Goal: Information Seeking & Learning: Find specific page/section

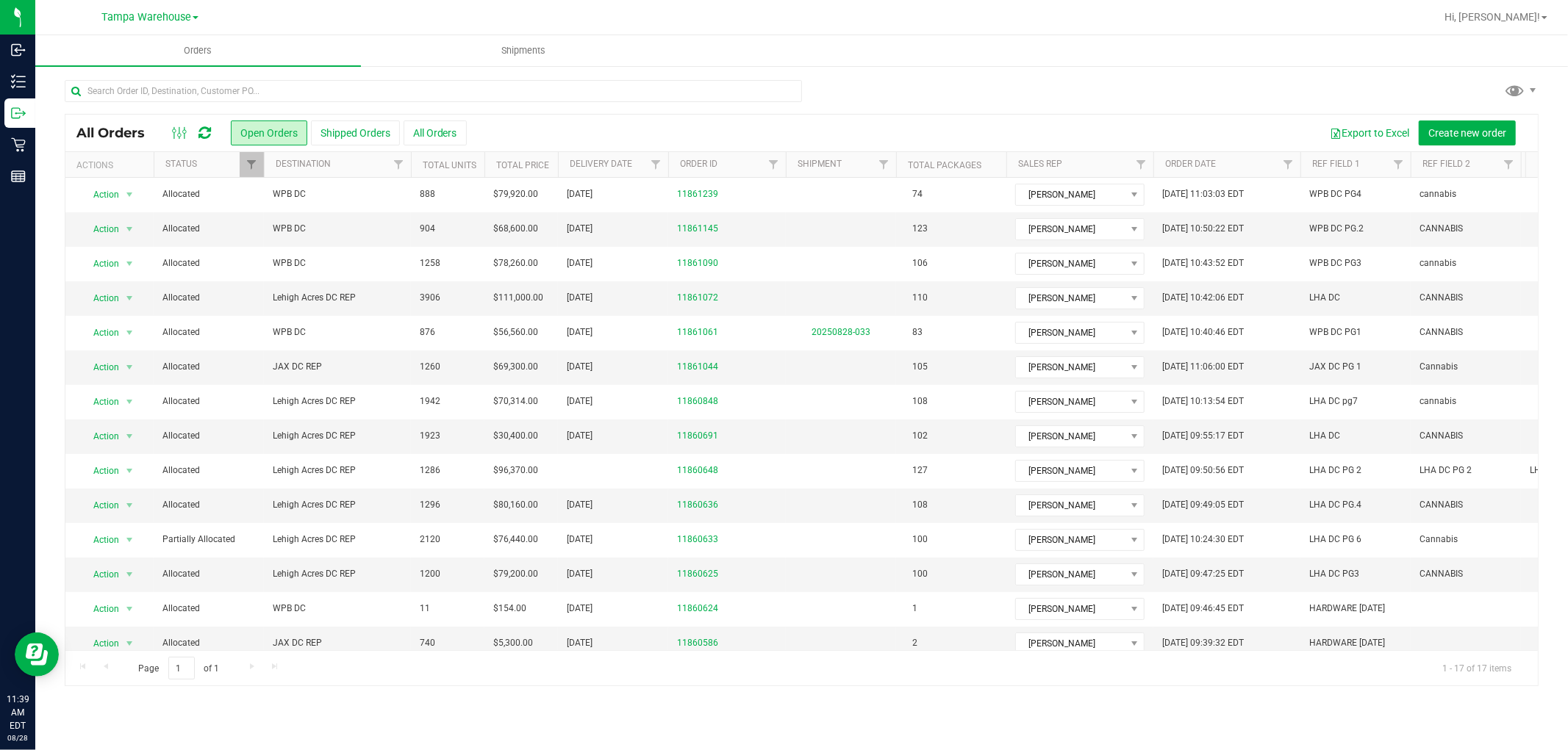
click at [203, 133] on icon at bounding box center [205, 133] width 13 height 14
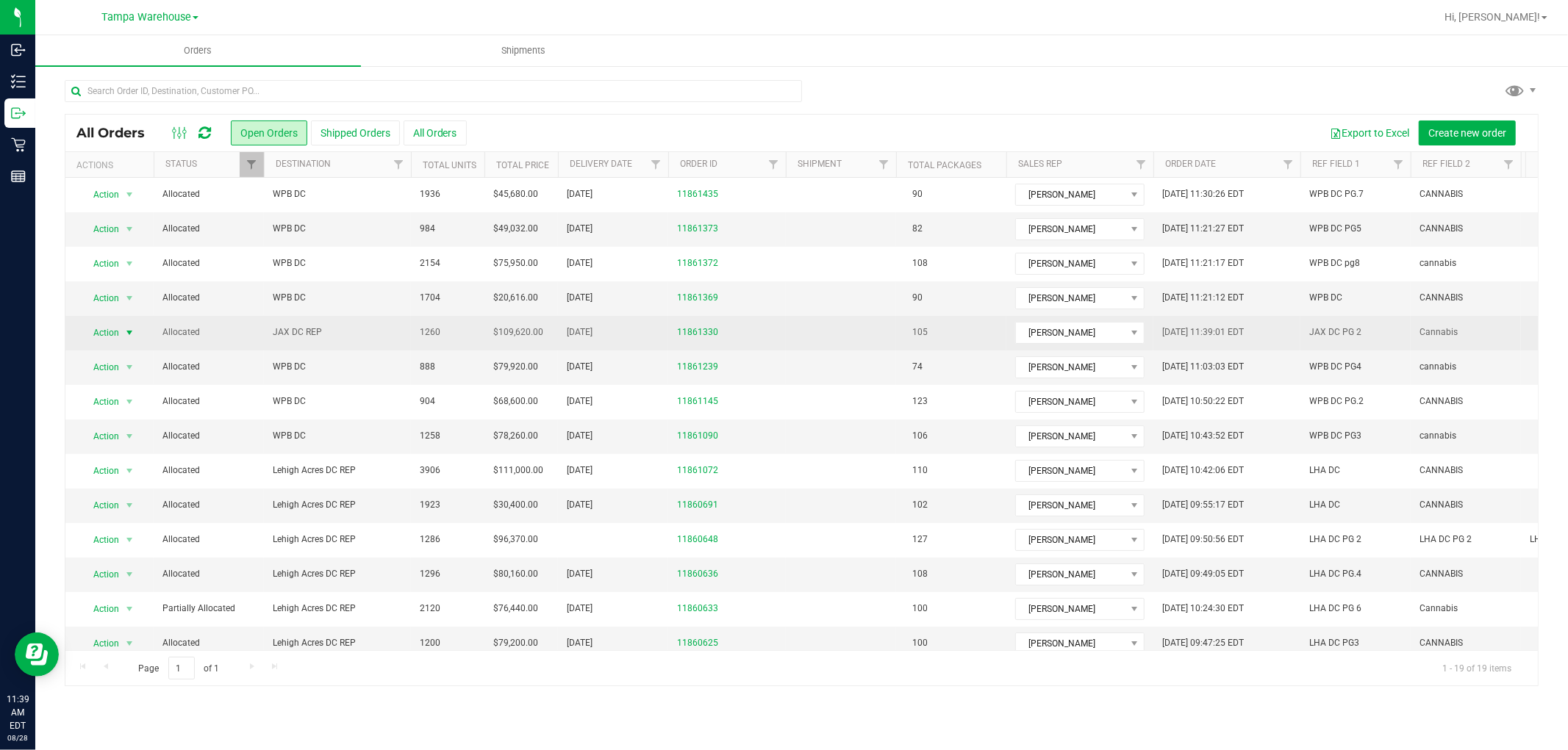
click at [101, 332] on span "Action" at bounding box center [100, 333] width 40 height 21
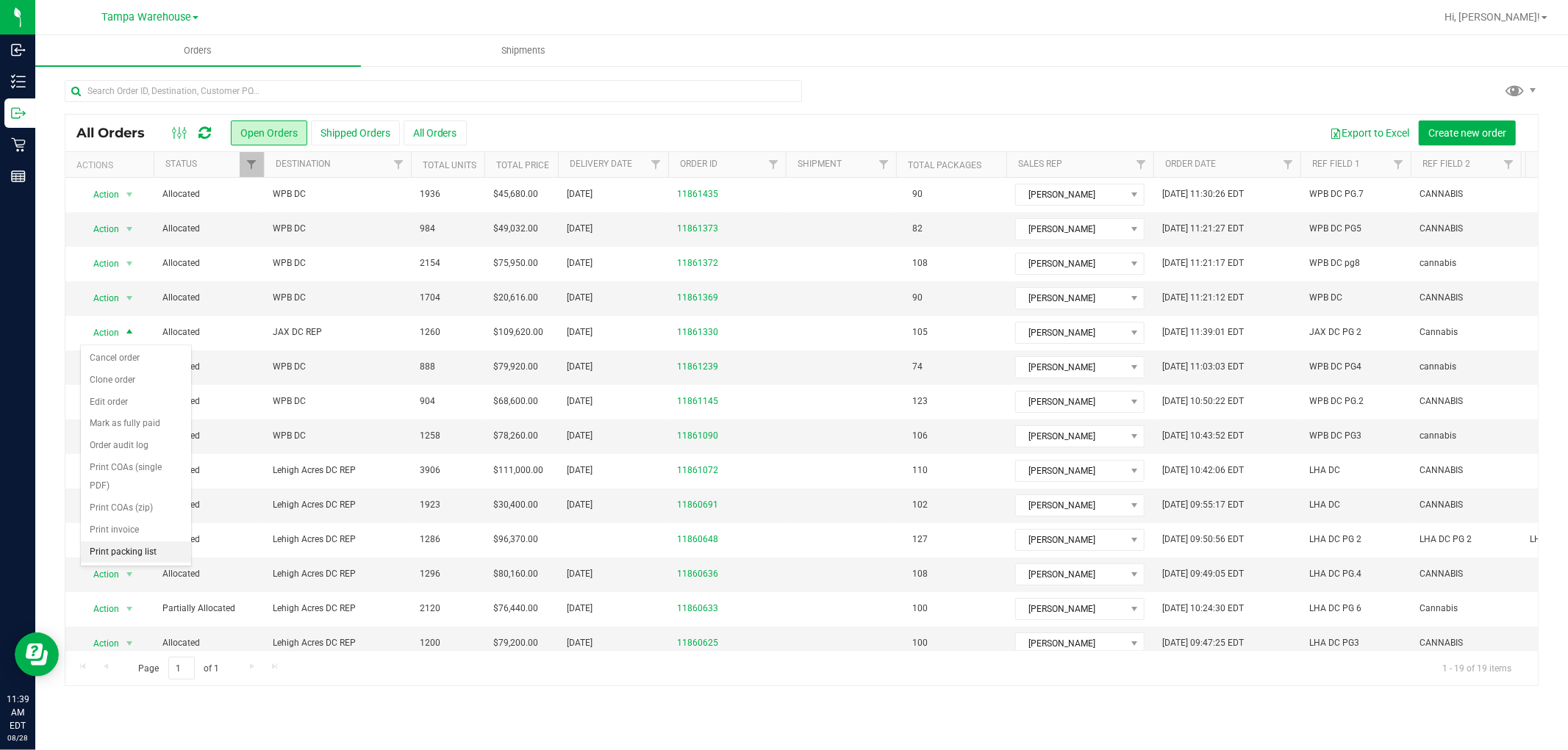
click at [119, 552] on li "Print packing list" at bounding box center [136, 553] width 111 height 22
click at [208, 133] on icon at bounding box center [205, 133] width 13 height 14
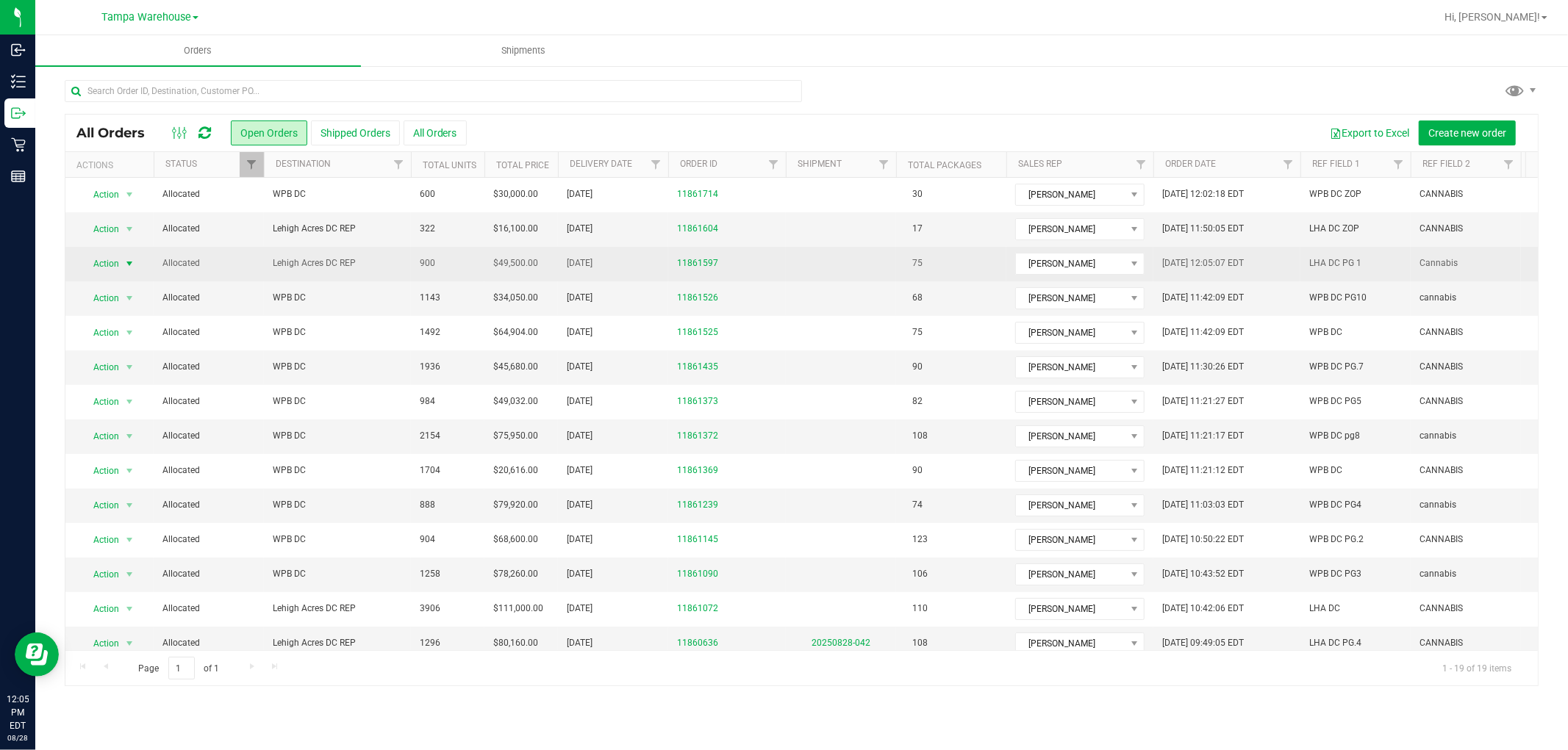
click at [104, 272] on span "Action" at bounding box center [100, 264] width 40 height 21
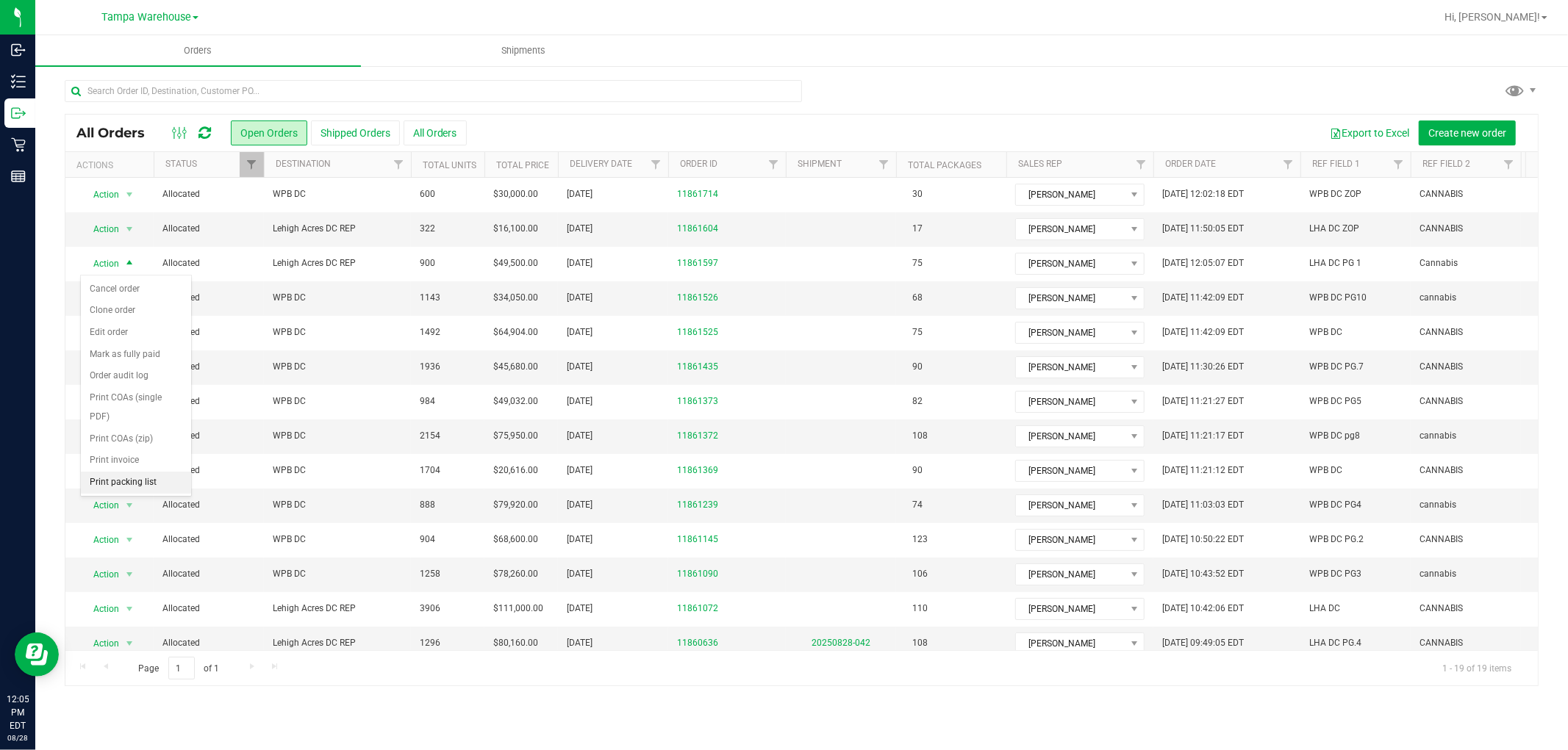
click at [116, 479] on li "Print packing list" at bounding box center [136, 483] width 111 height 22
click at [1141, 163] on span "Filter" at bounding box center [1141, 164] width 12 height 12
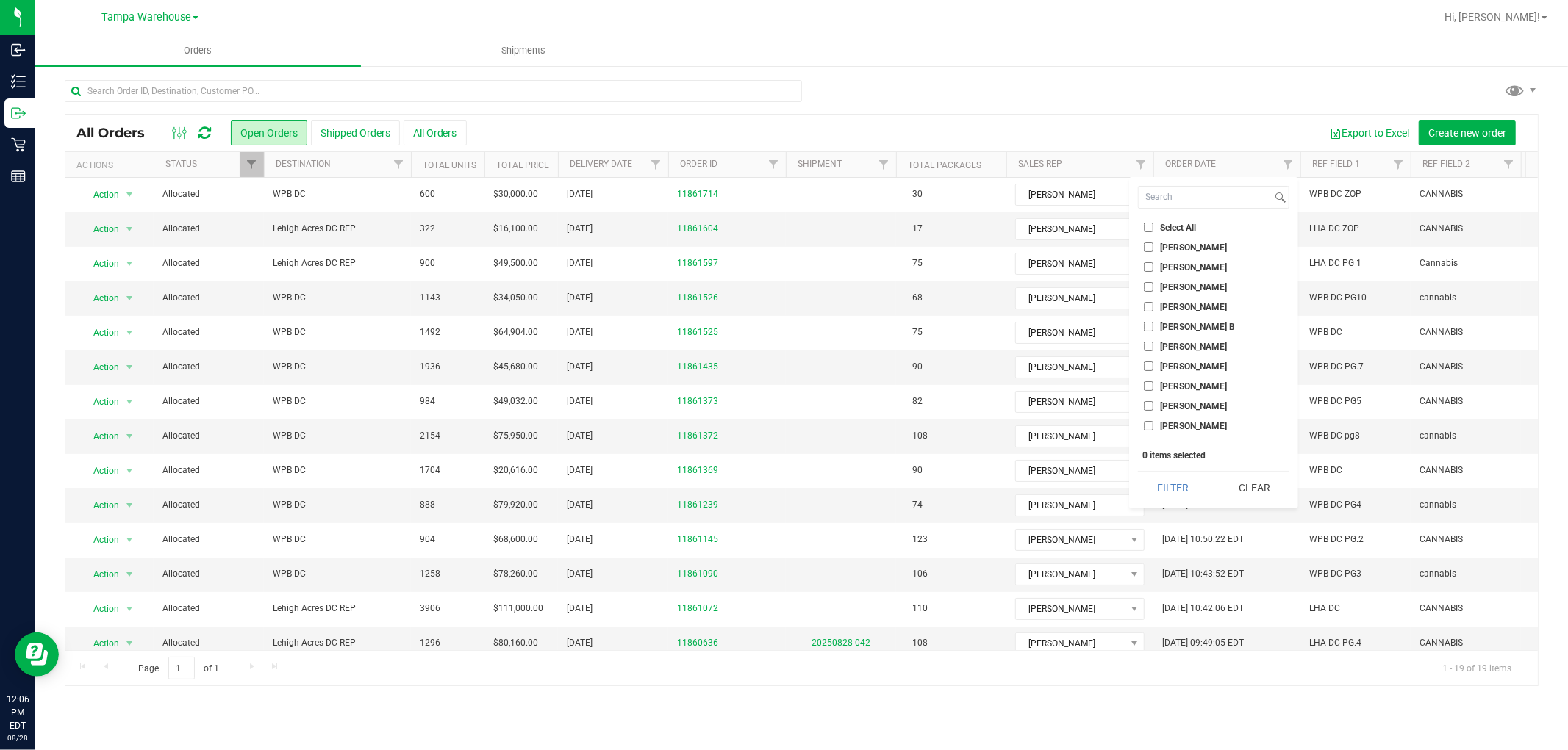
click at [1148, 341] on input "Chris Fox" at bounding box center [1149, 346] width 10 height 10
click at [1169, 490] on button "Filter" at bounding box center [1174, 488] width 71 height 32
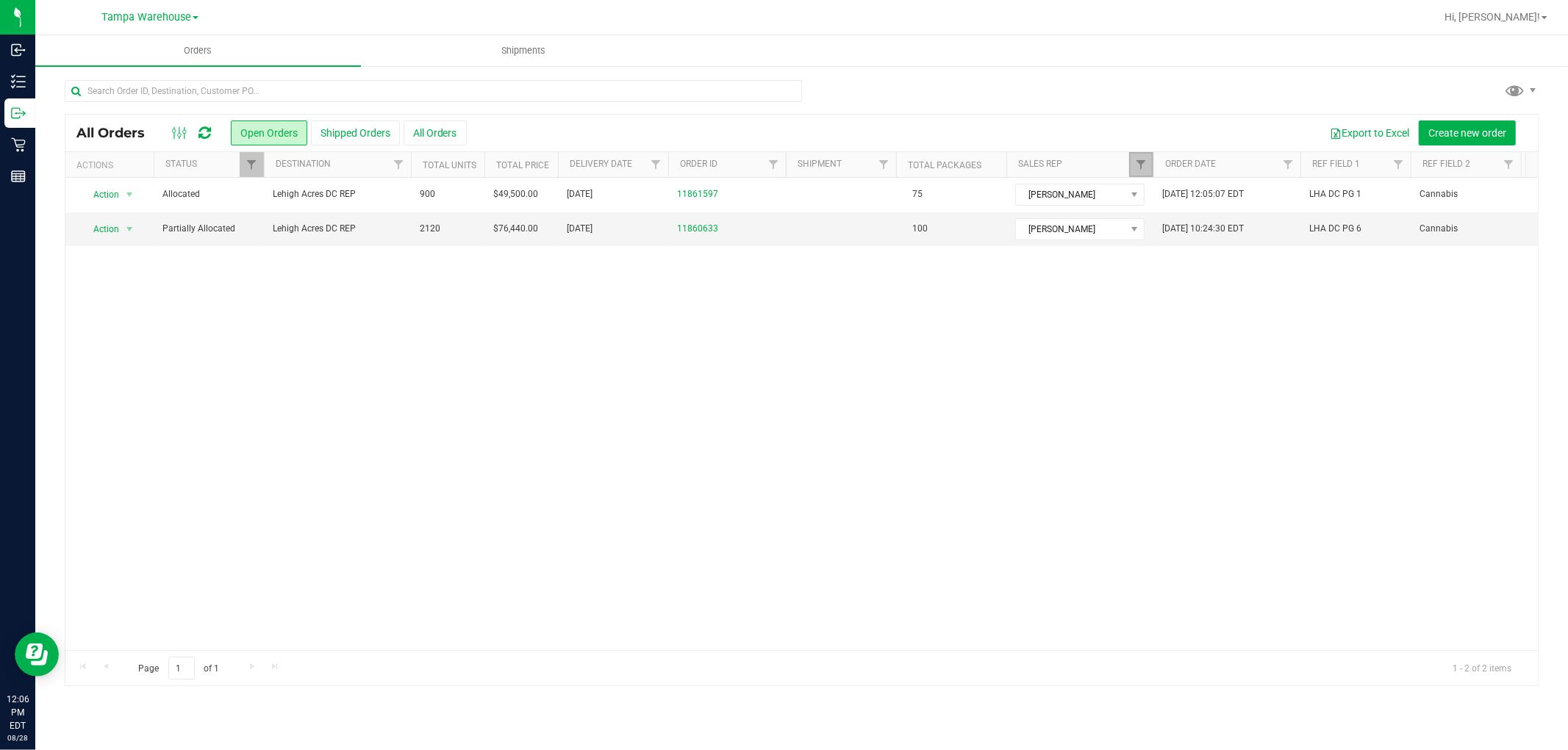
click at [1149, 164] on link "Filter" at bounding box center [1142, 164] width 24 height 25
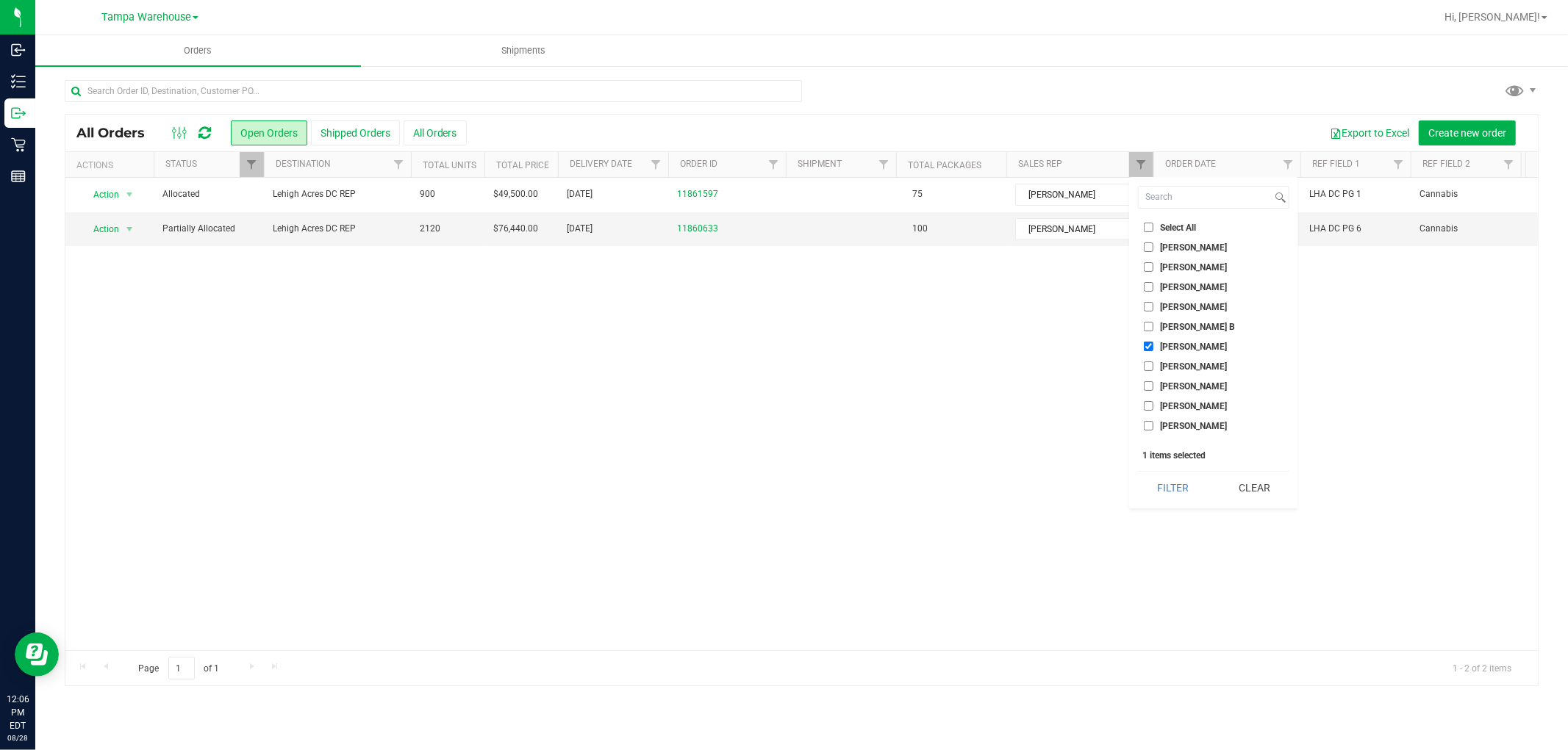
click at [1146, 348] on input "Chris Fox" at bounding box center [1149, 346] width 10 height 10
checkbox input "false"
click at [1246, 491] on button "Clear" at bounding box center [1255, 488] width 71 height 32
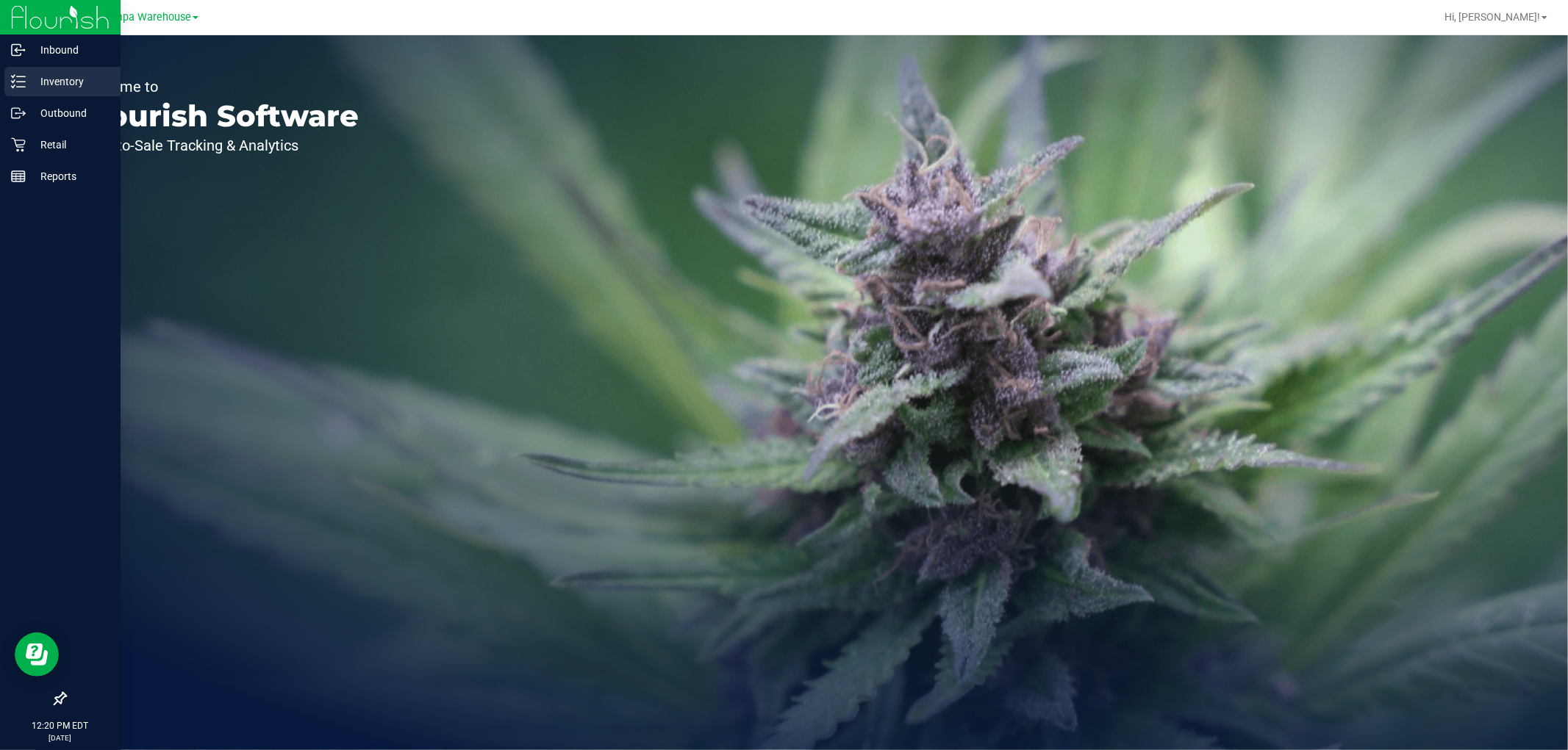
click at [46, 83] on p "Inventory" at bounding box center [70, 82] width 88 height 18
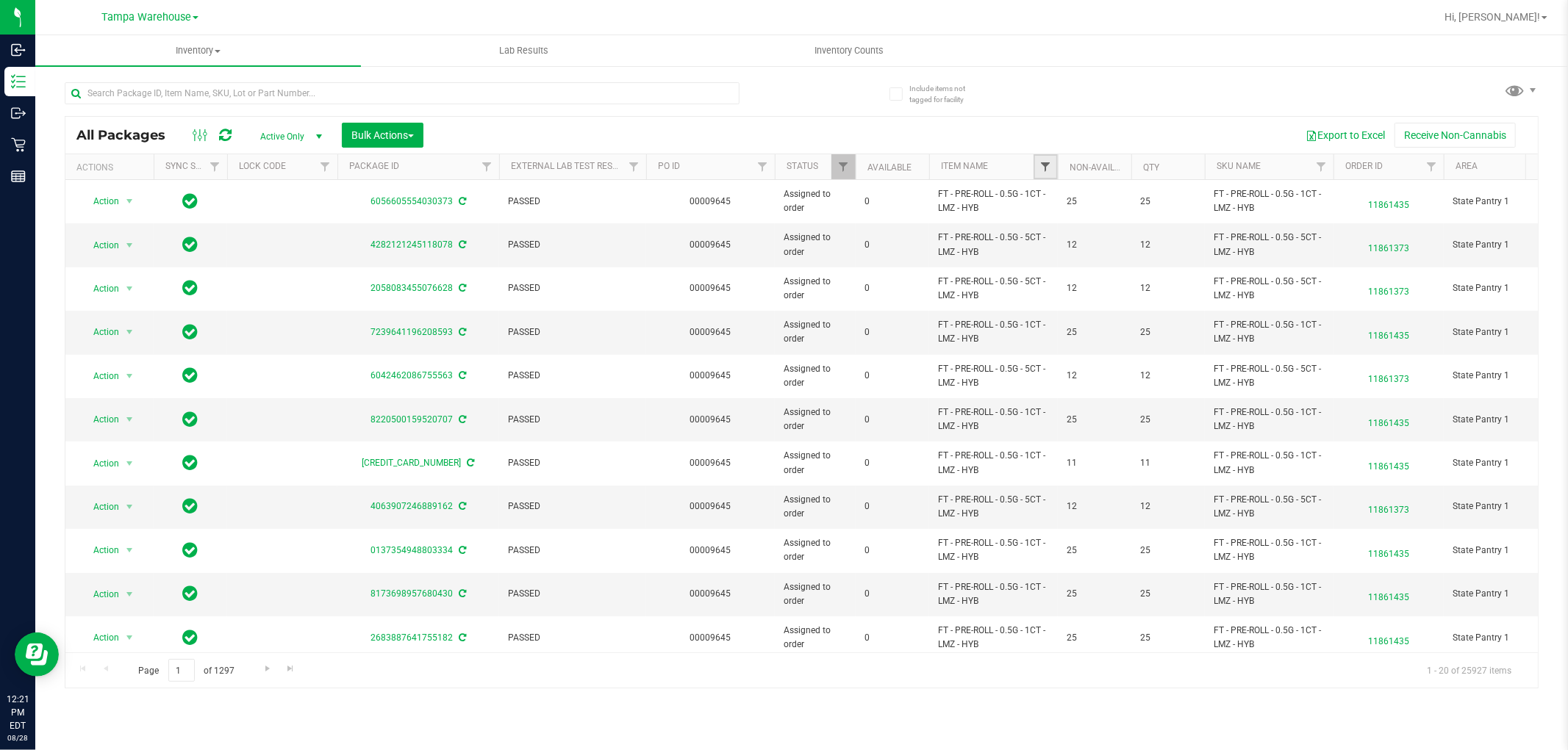
click at [1051, 166] on span "Filter" at bounding box center [1045, 167] width 12 height 12
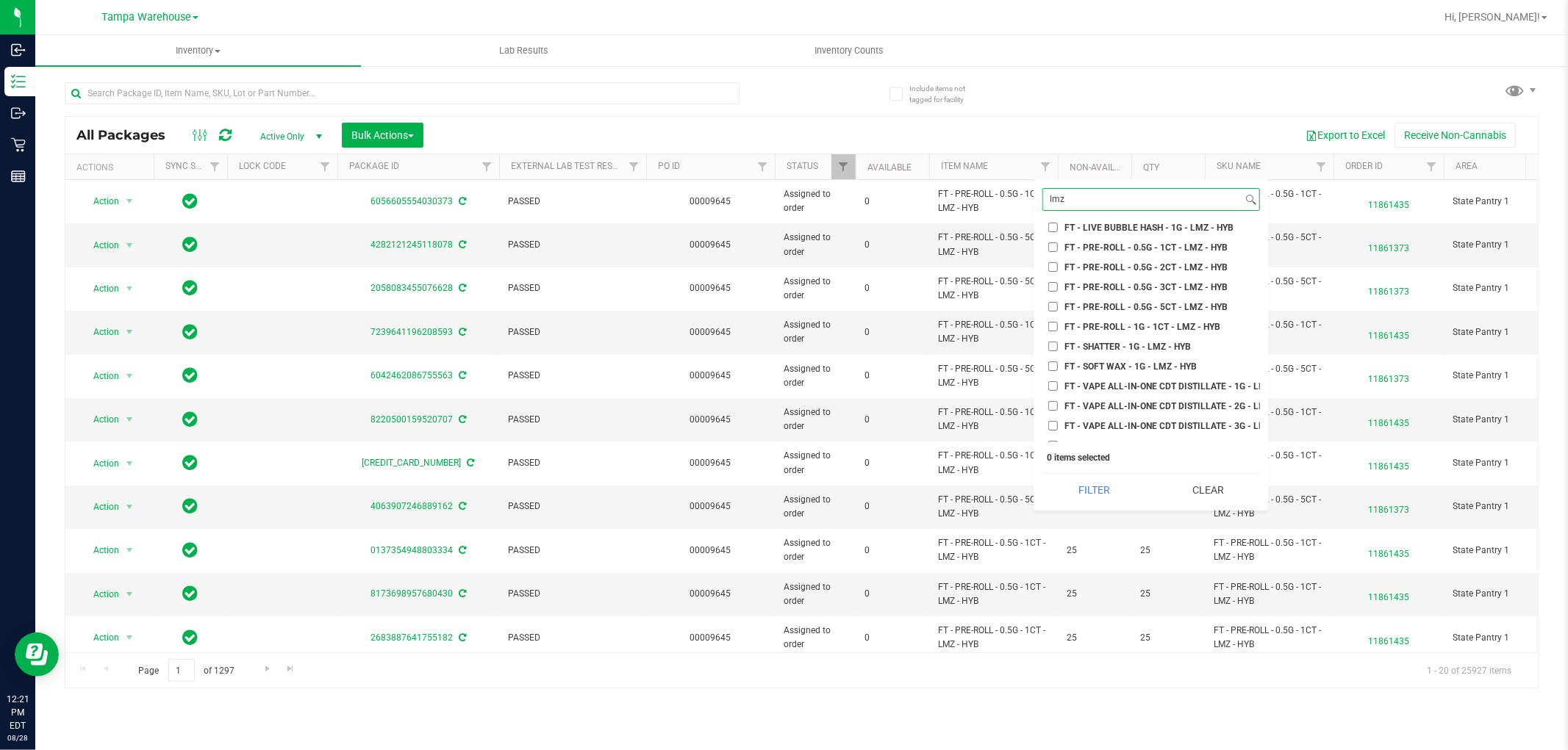
scroll to position [326, 0]
type input "lmz"
click at [1051, 380] on input "FT - VAPE CART CDT DISTILLATE - 1G - LMZ - HYB" at bounding box center [1053, 384] width 10 height 10
checkbox input "true"
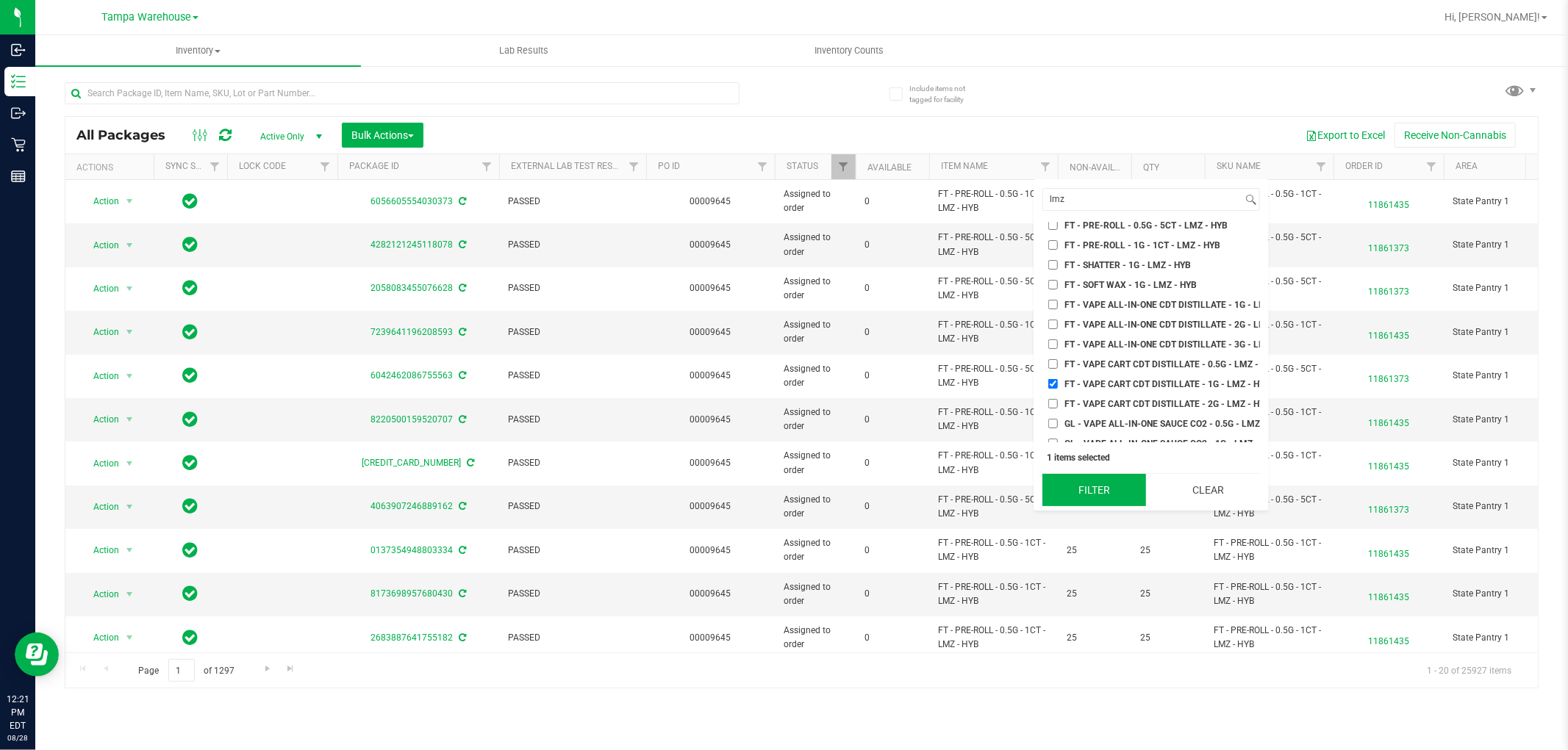
click at [1099, 490] on button "Filter" at bounding box center [1093, 490] width 103 height 32
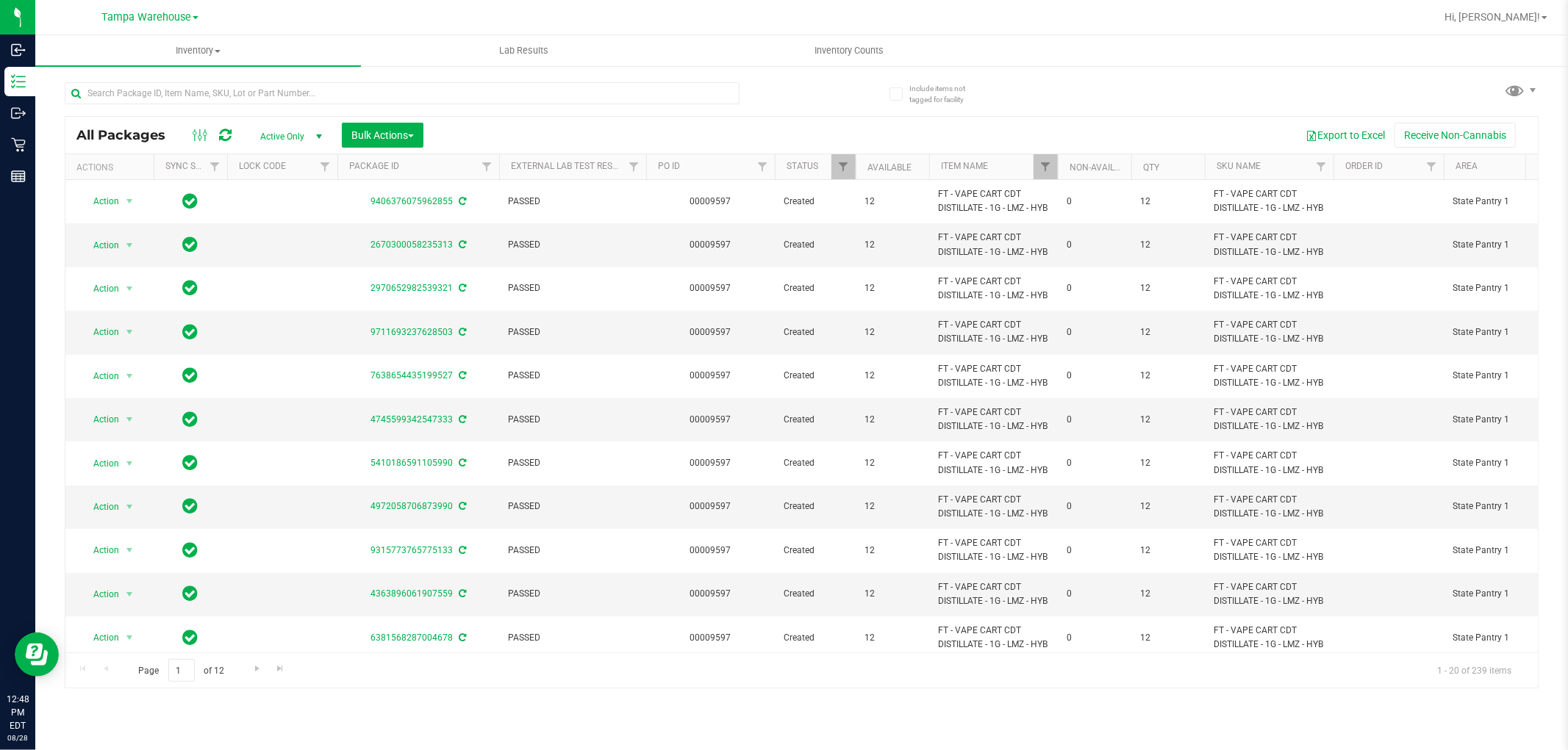
click at [1222, 71] on div "All Packages Active Only Active Only Lab Samples Locked All External Internal B…" at bounding box center [802, 378] width 1474 height 620
